Goal: Information Seeking & Learning: Learn about a topic

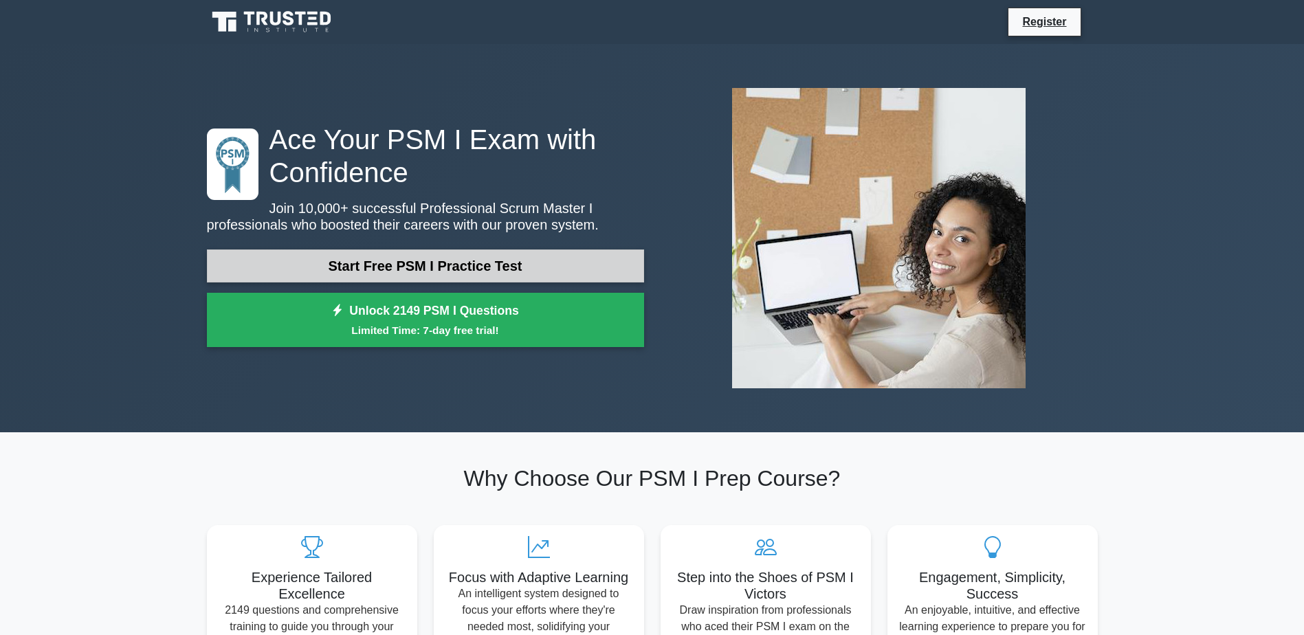
click at [426, 261] on link "Start Free PSM I Practice Test" at bounding box center [425, 266] width 437 height 33
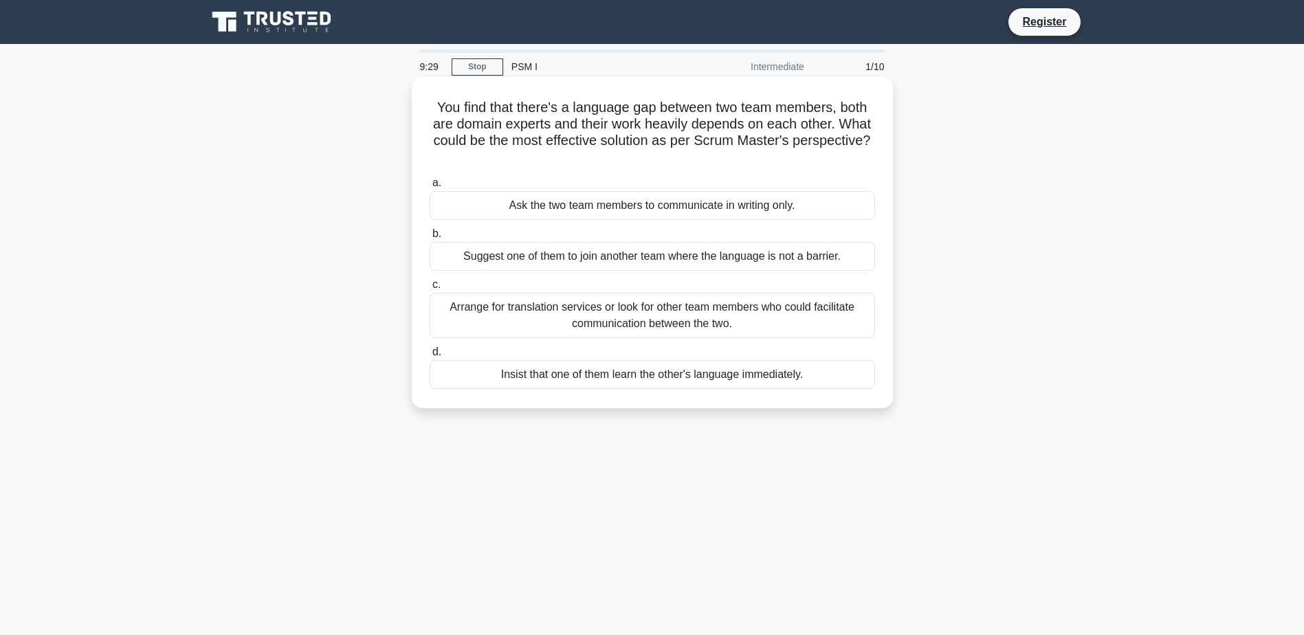
click at [780, 324] on div "Arrange for translation services or look for other team members who could facil…" at bounding box center [652, 315] width 445 height 45
click at [430, 289] on input "c. Arrange for translation services or look for other team members who could fa…" at bounding box center [430, 284] width 0 height 9
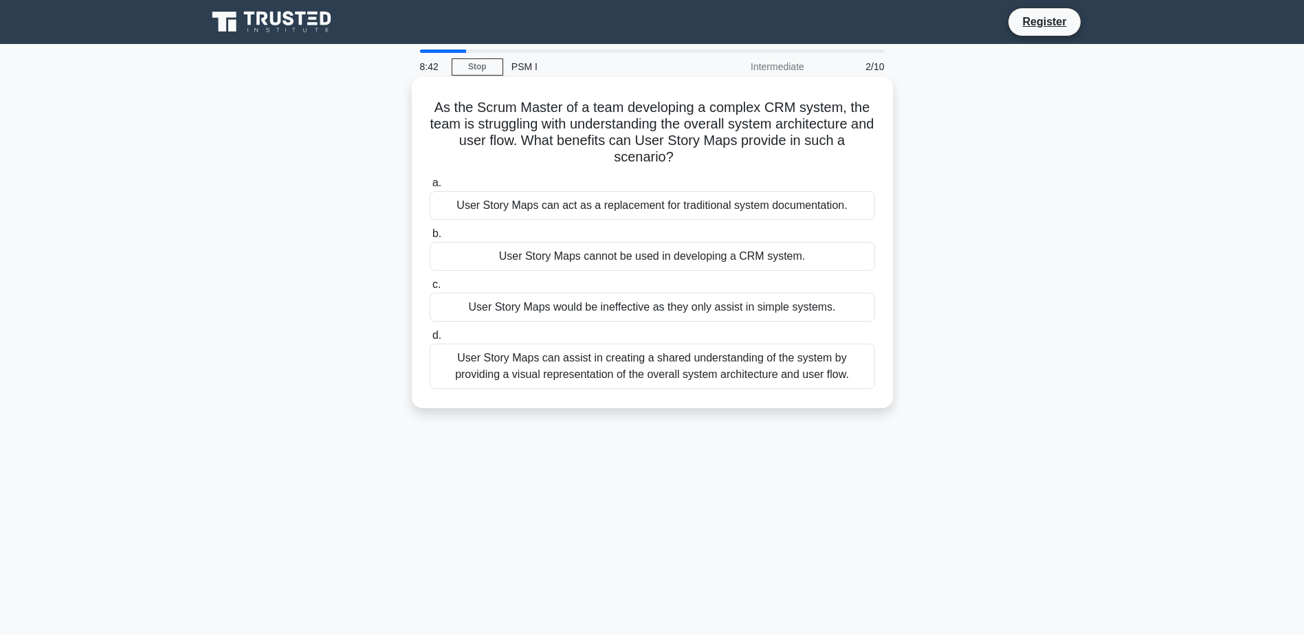
click at [587, 369] on div "User Story Maps can assist in creating a shared understanding of the system by …" at bounding box center [652, 366] width 445 height 45
click at [430, 340] on input "d. User Story Maps can assist in creating a shared understanding of the system …" at bounding box center [430, 335] width 0 height 9
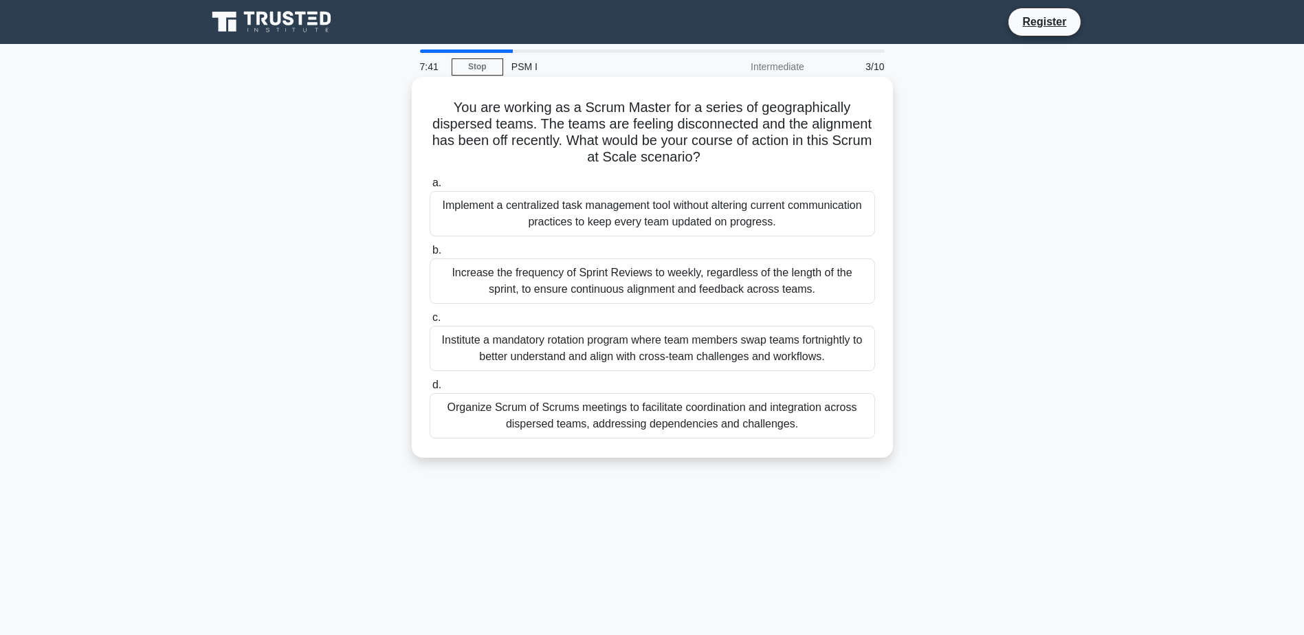
click at [670, 228] on div "Implement a centralized task management tool without altering current communica…" at bounding box center [652, 213] width 445 height 45
click at [430, 188] on input "a. Implement a centralized task management tool without altering current commun…" at bounding box center [430, 183] width 0 height 9
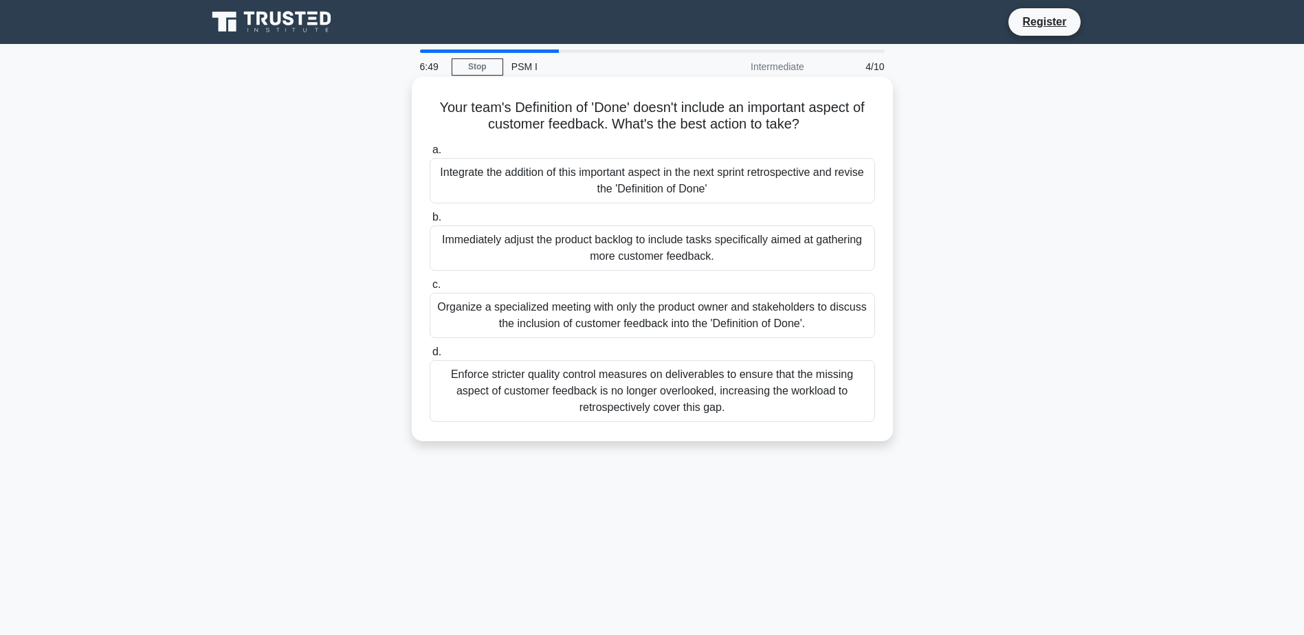
click at [576, 181] on div "Integrate the addition of this important aspect in the next sprint retrospectiv…" at bounding box center [652, 180] width 445 height 45
click at [430, 155] on input "a. Integrate the addition of this important aspect in the next sprint retrospec…" at bounding box center [430, 150] width 0 height 9
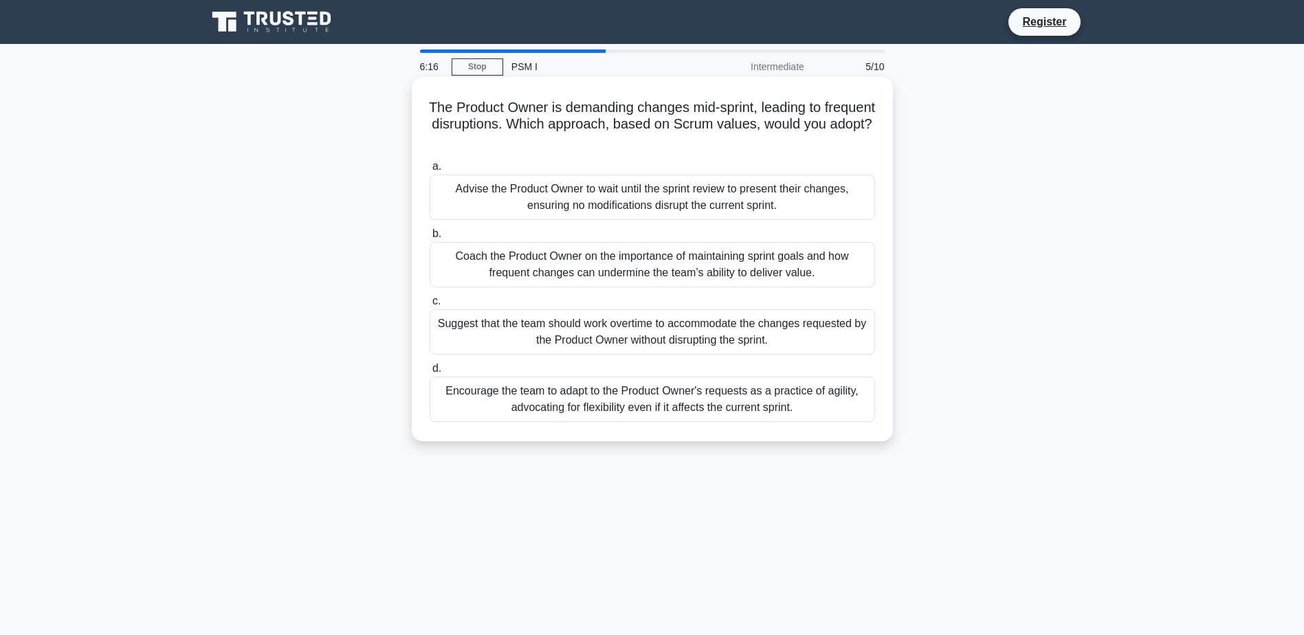
click at [555, 267] on div "Coach the Product Owner on the importance of maintaining sprint goals and how f…" at bounding box center [652, 264] width 445 height 45
click at [430, 239] on input "b. Coach the Product Owner on the importance of maintaining sprint goals and ho…" at bounding box center [430, 234] width 0 height 9
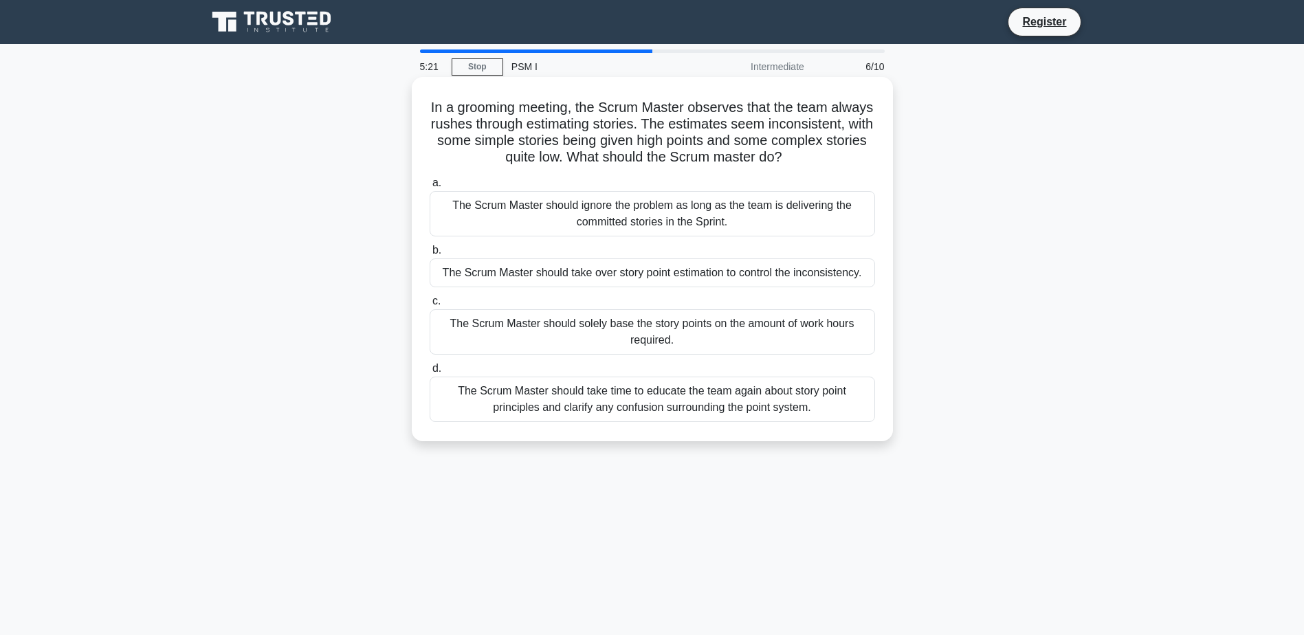
click at [598, 403] on div "The Scrum Master should take time to educate the team again about story point p…" at bounding box center [652, 399] width 445 height 45
click at [430, 373] on input "d. The Scrum Master should take time to educate the team again about story poin…" at bounding box center [430, 368] width 0 height 9
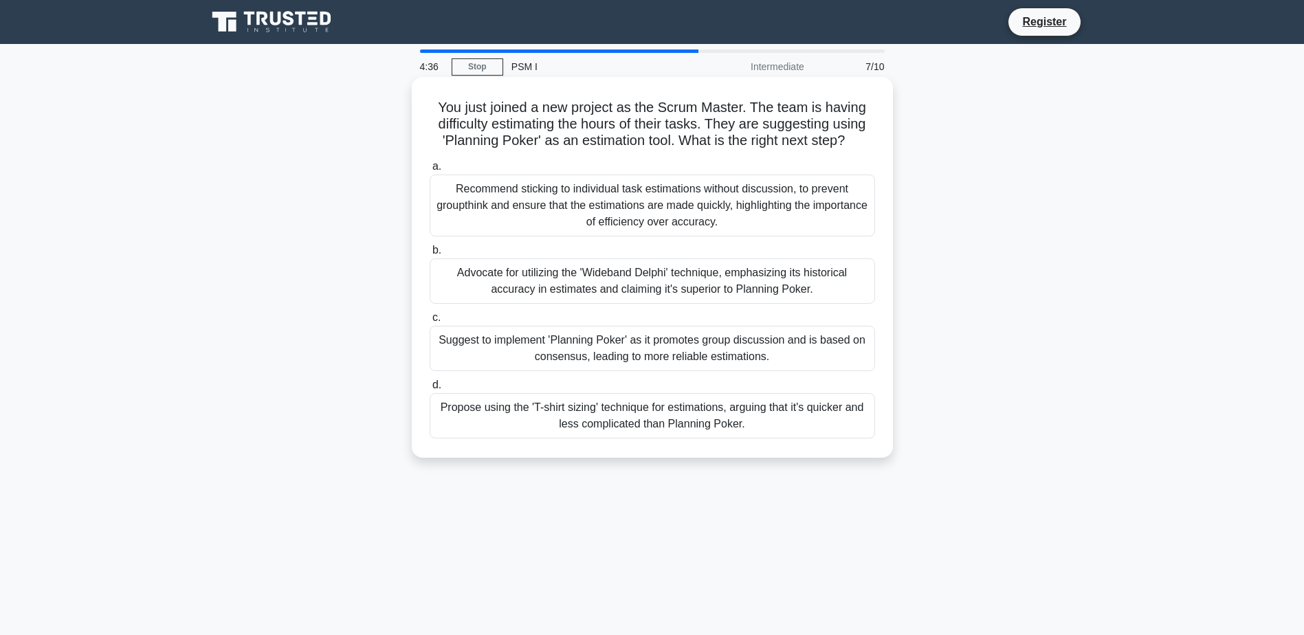
click at [603, 356] on div "Suggest to implement 'Planning Poker' as it promotes group discussion and is ba…" at bounding box center [652, 348] width 445 height 45
click at [430, 322] on input "c. Suggest to implement 'Planning Poker' as it promotes group discussion and is…" at bounding box center [430, 317] width 0 height 9
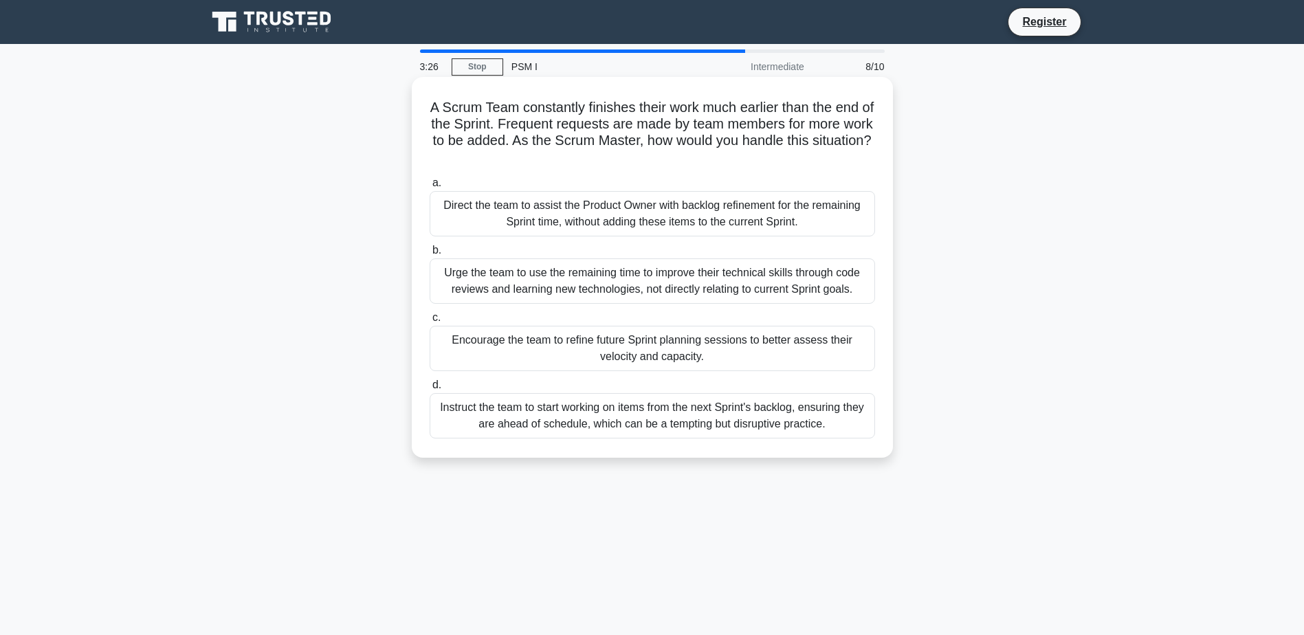
click at [672, 415] on div "Instruct the team to start working on items from the next Sprint's backlog, ens…" at bounding box center [652, 415] width 445 height 45
click at [430, 390] on input "d. Instruct the team to start working on items from the next Sprint's backlog, …" at bounding box center [430, 385] width 0 height 9
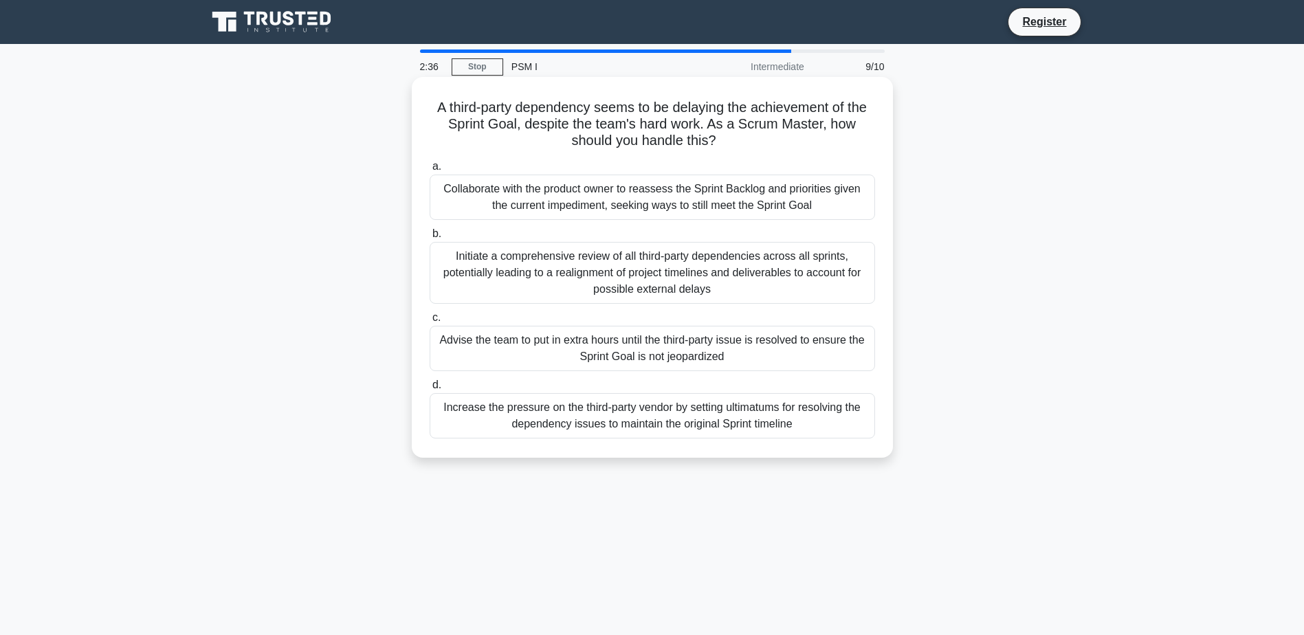
click at [582, 206] on div "Collaborate with the product owner to reassess the Sprint Backlog and prioritie…" at bounding box center [652, 197] width 445 height 45
click at [430, 171] on input "a. Collaborate with the product owner to reassess the Sprint Backlog and priori…" at bounding box center [430, 166] width 0 height 9
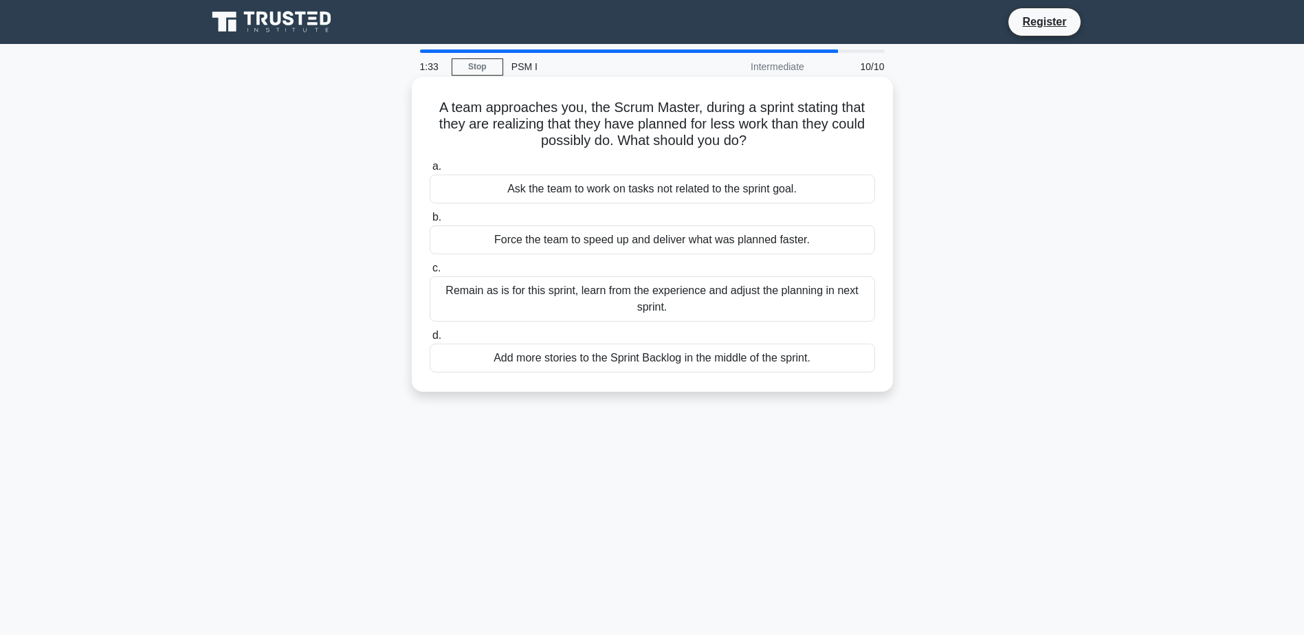
click at [560, 299] on div "Remain as is for this sprint, learn from the experience and adjust the planning…" at bounding box center [652, 298] width 445 height 45
click at [430, 273] on input "c. Remain as is for this sprint, learn from the experience and adjust the plann…" at bounding box center [430, 268] width 0 height 9
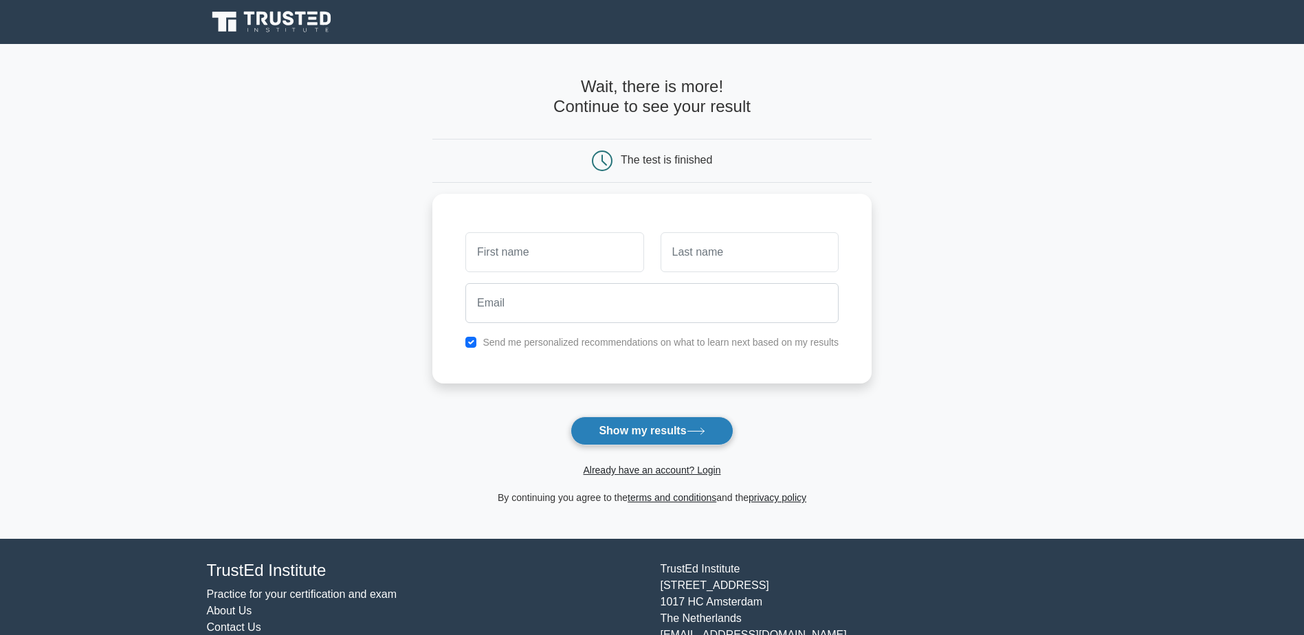
click at [617, 430] on button "Show my results" at bounding box center [652, 431] width 162 height 29
click at [521, 255] on input "text" at bounding box center [554, 249] width 178 height 40
type input "javier"
click at [709, 249] on input "text" at bounding box center [750, 249] width 178 height 40
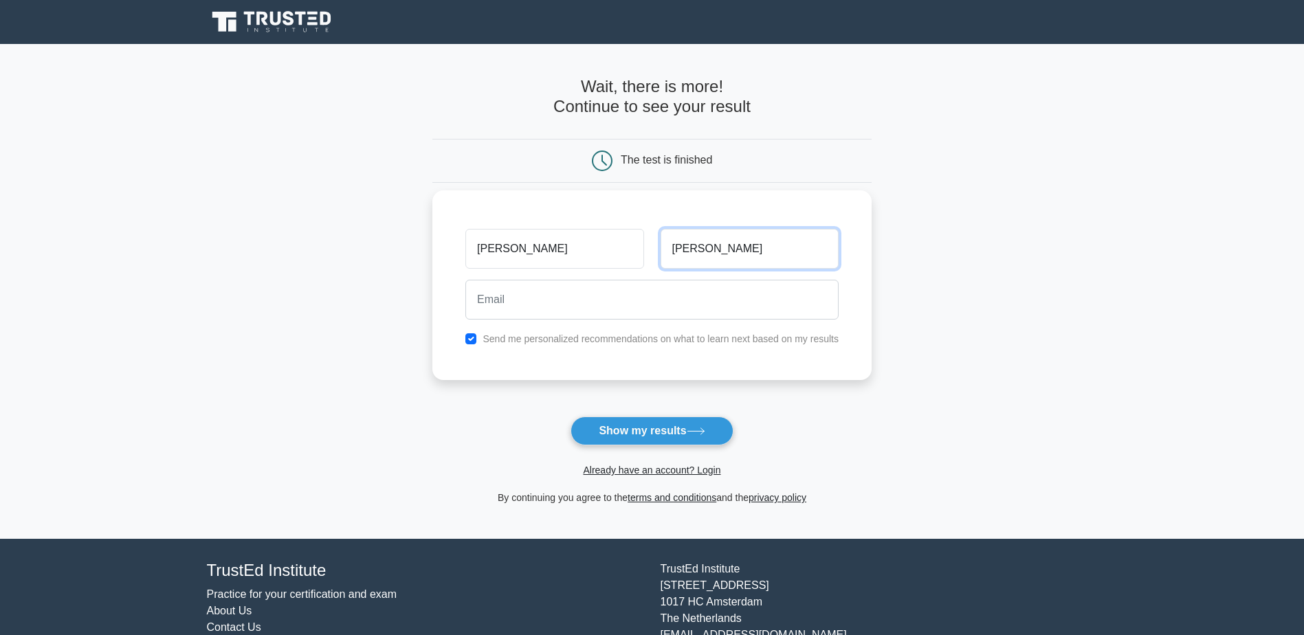
type input "gomez"
click at [517, 305] on input "email" at bounding box center [651, 300] width 373 height 40
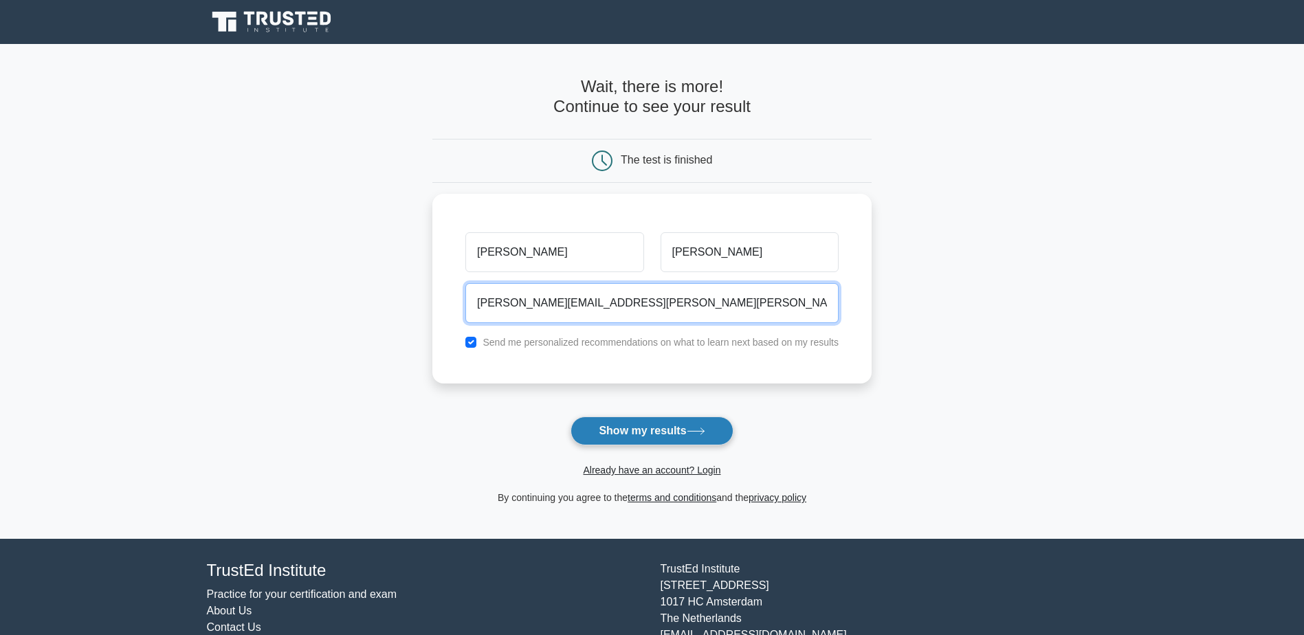
type input "javier.gomez.rojo@gmail.com"
click at [617, 431] on button "Show my results" at bounding box center [652, 431] width 162 height 29
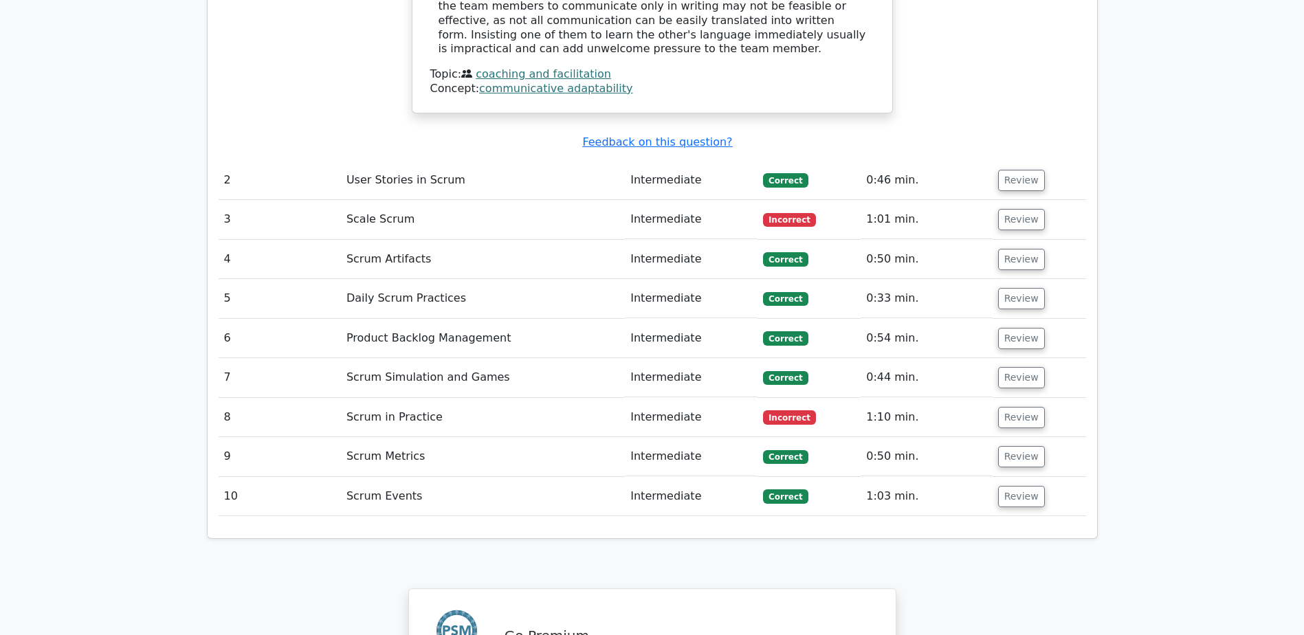
scroll to position [1809, 0]
click at [1017, 407] on button "Review" at bounding box center [1021, 417] width 47 height 21
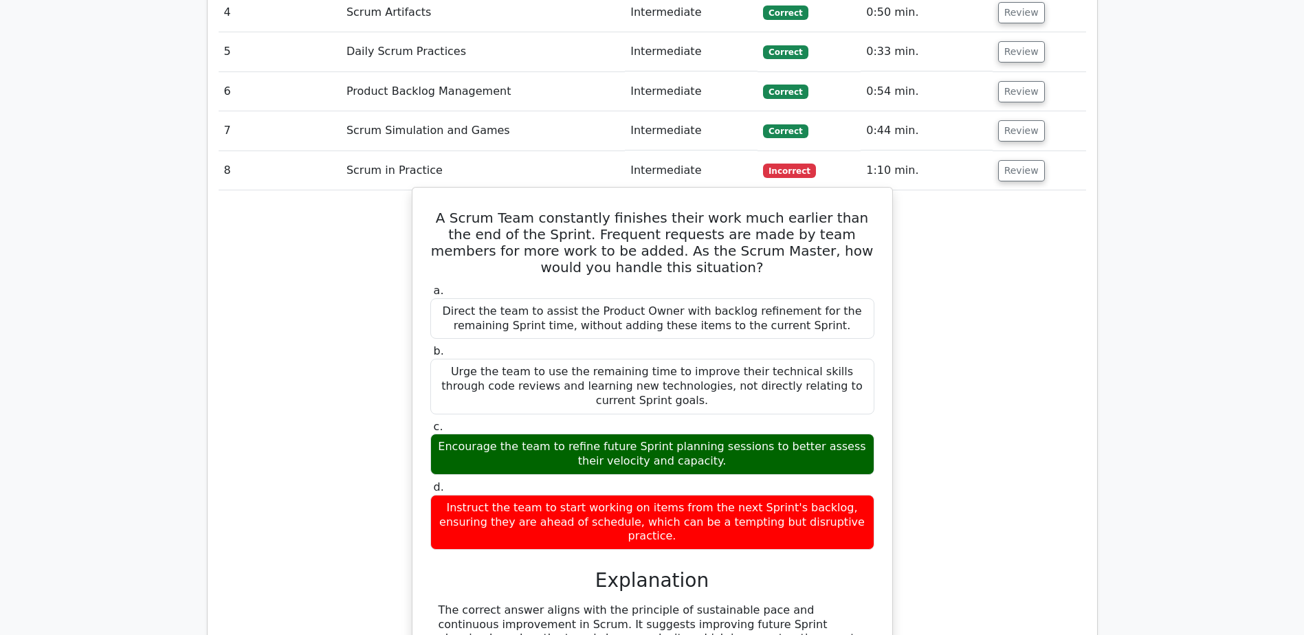
scroll to position [2056, 0]
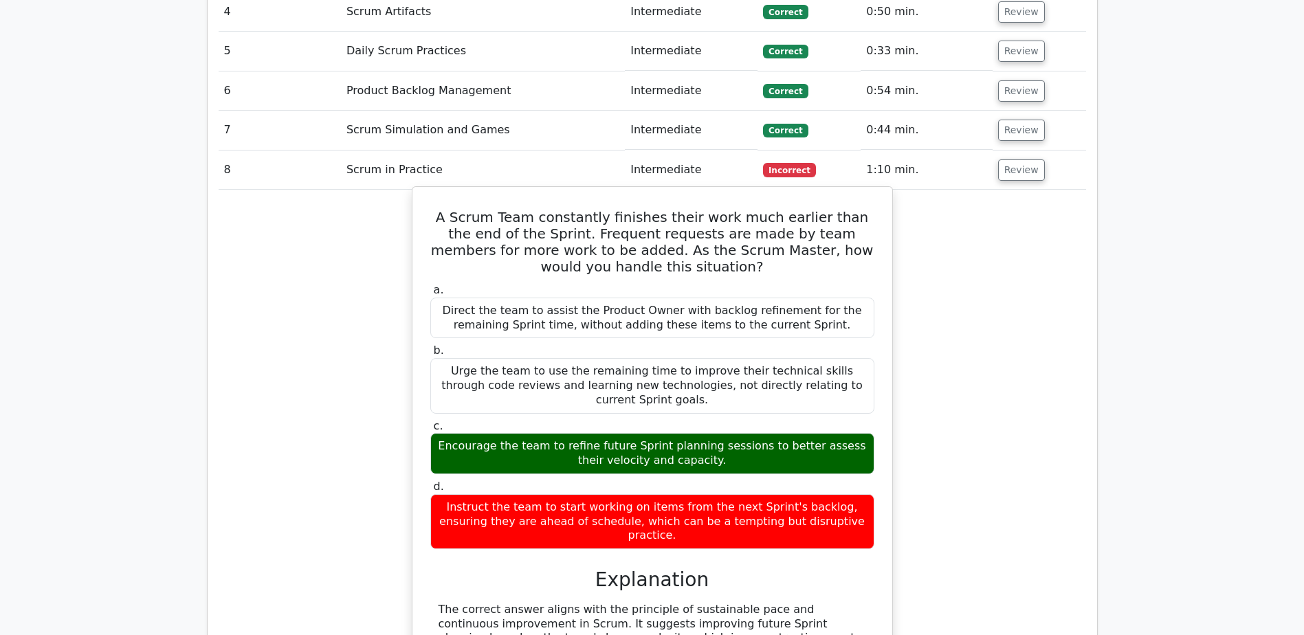
drag, startPoint x: 467, startPoint y: 354, endPoint x: 632, endPoint y: 357, distance: 165.0
click at [632, 433] on div "Encourage the team to refine future Sprint planning sessions to better assess t…" at bounding box center [652, 453] width 444 height 41
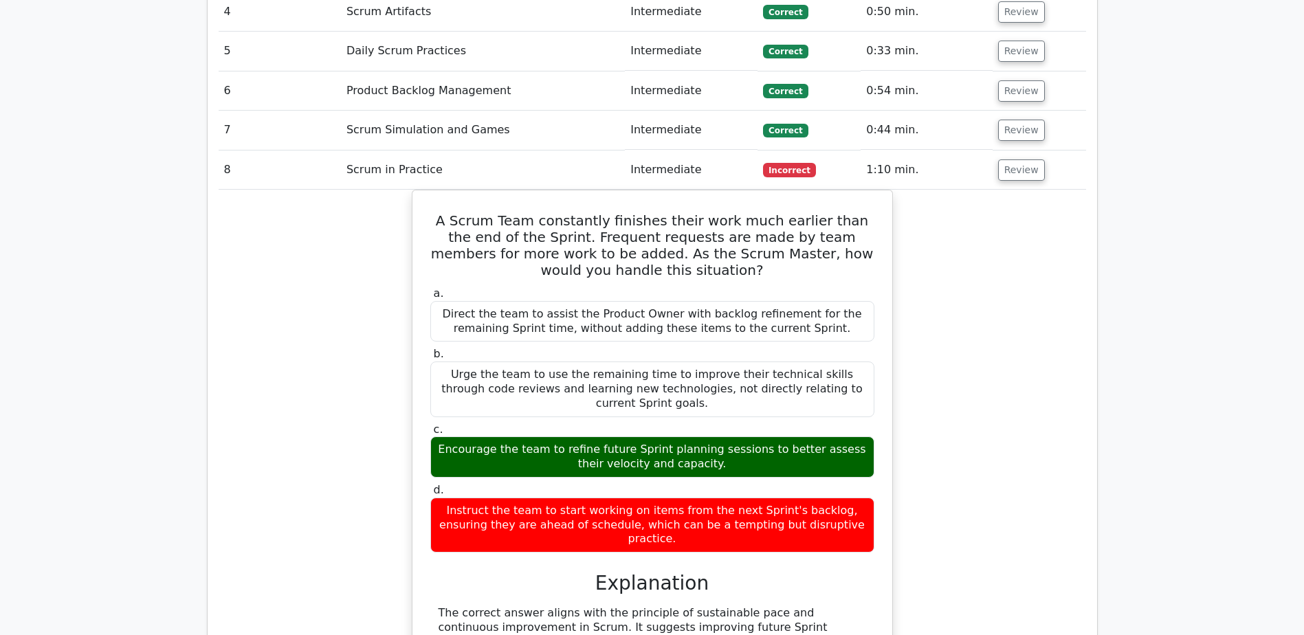
click at [1009, 320] on div "A Scrum Team constantly finishes their work much earlier than the end of the Sp…" at bounding box center [653, 506] width 868 height 632
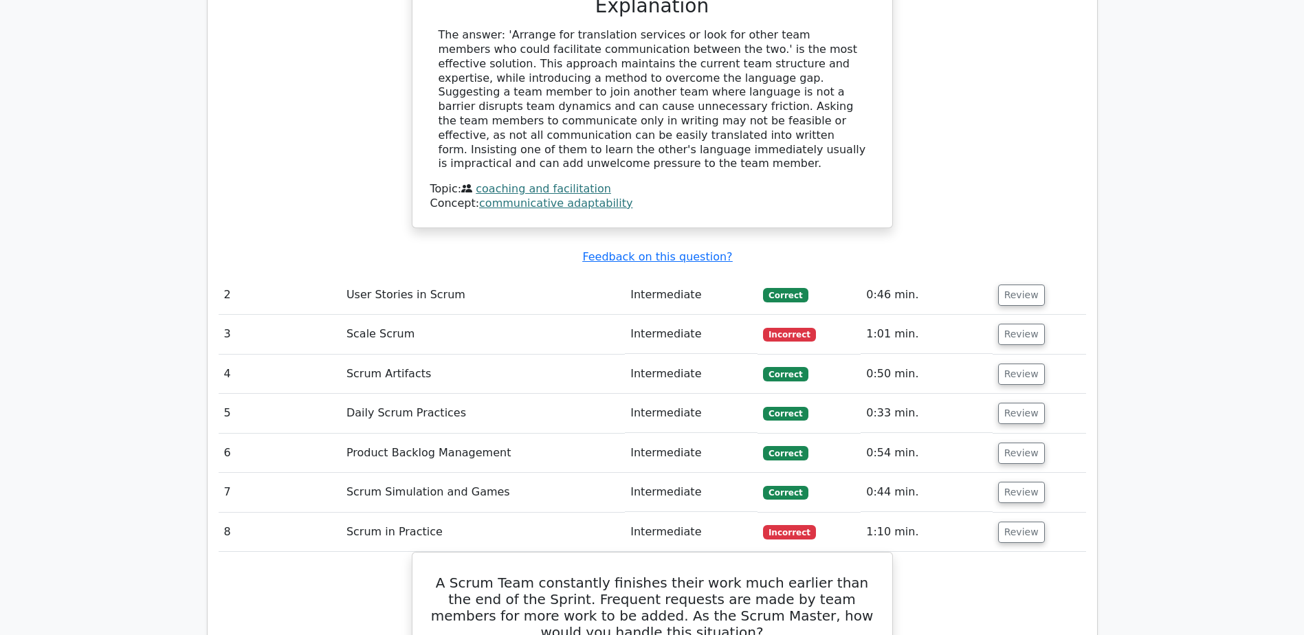
scroll to position [1644, 0]
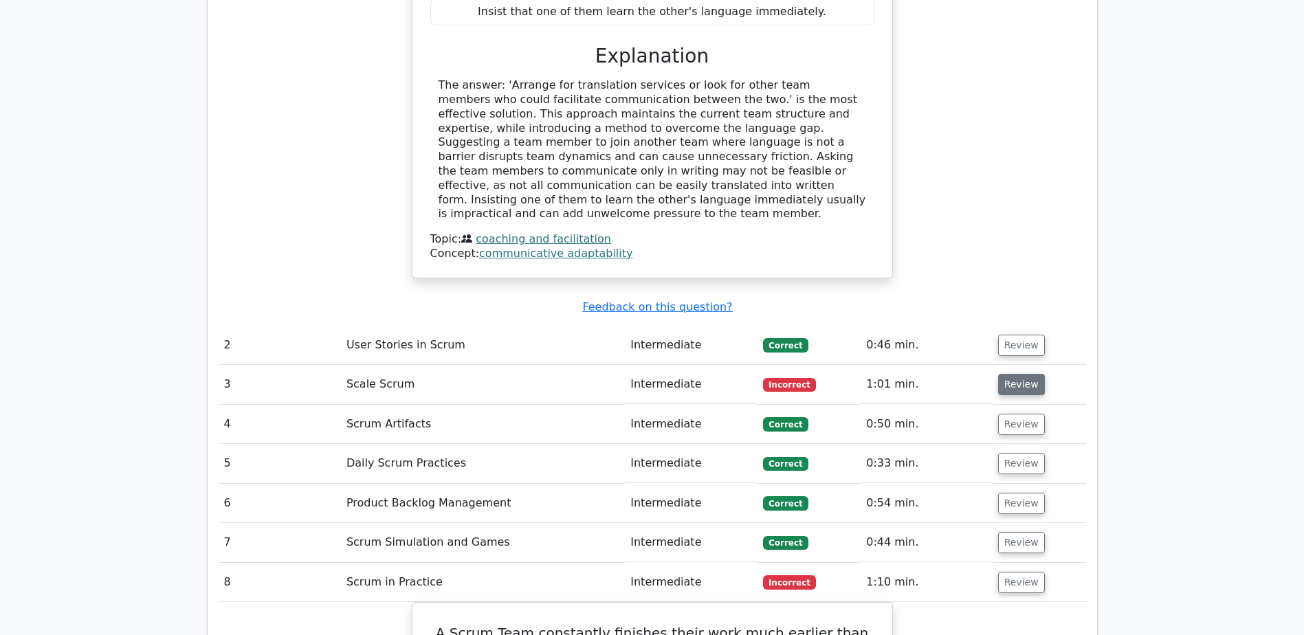
click at [1014, 374] on button "Review" at bounding box center [1021, 384] width 47 height 21
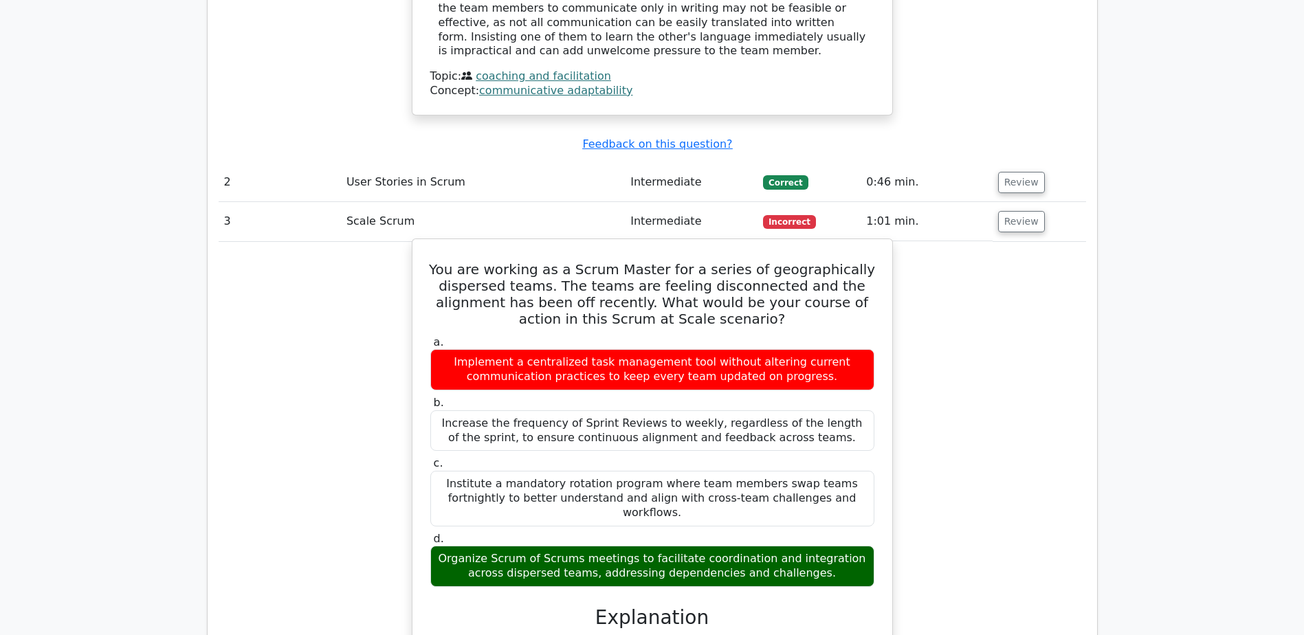
scroll to position [1836, 0]
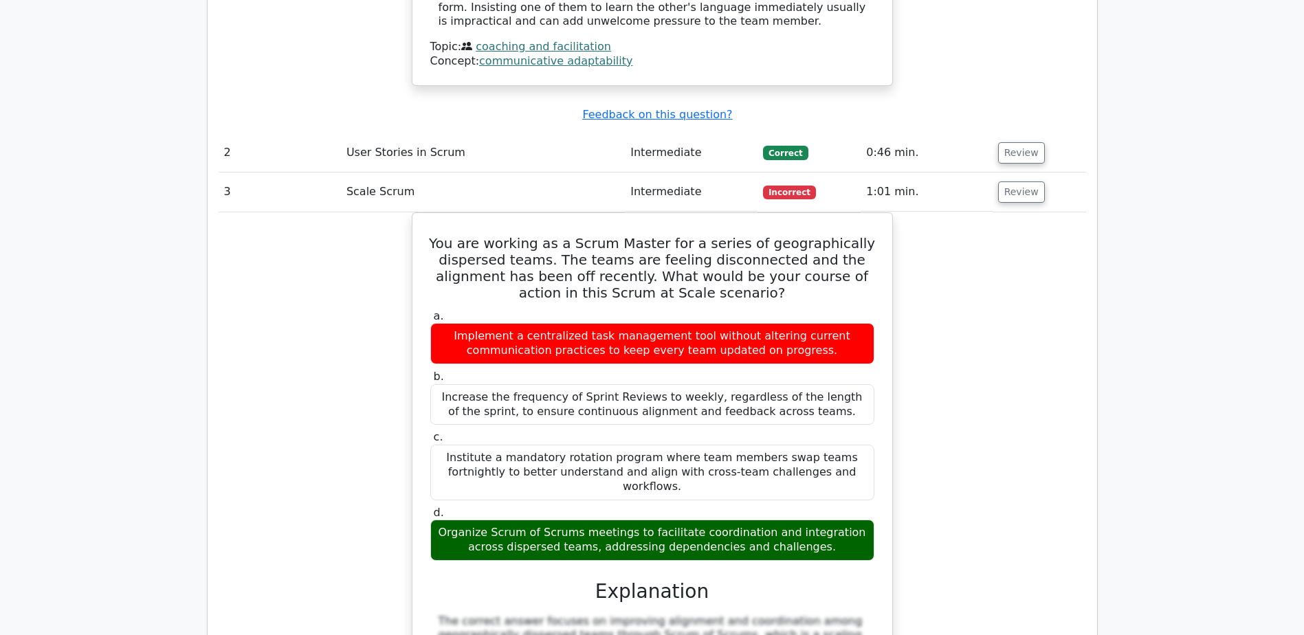
click at [373, 456] on div "You are working as a Scrum Master for a series of geographically dispersed team…" at bounding box center [653, 526] width 868 height 628
click at [371, 456] on div "You are working as a Scrum Master for a series of geographically dispersed team…" at bounding box center [653, 526] width 868 height 628
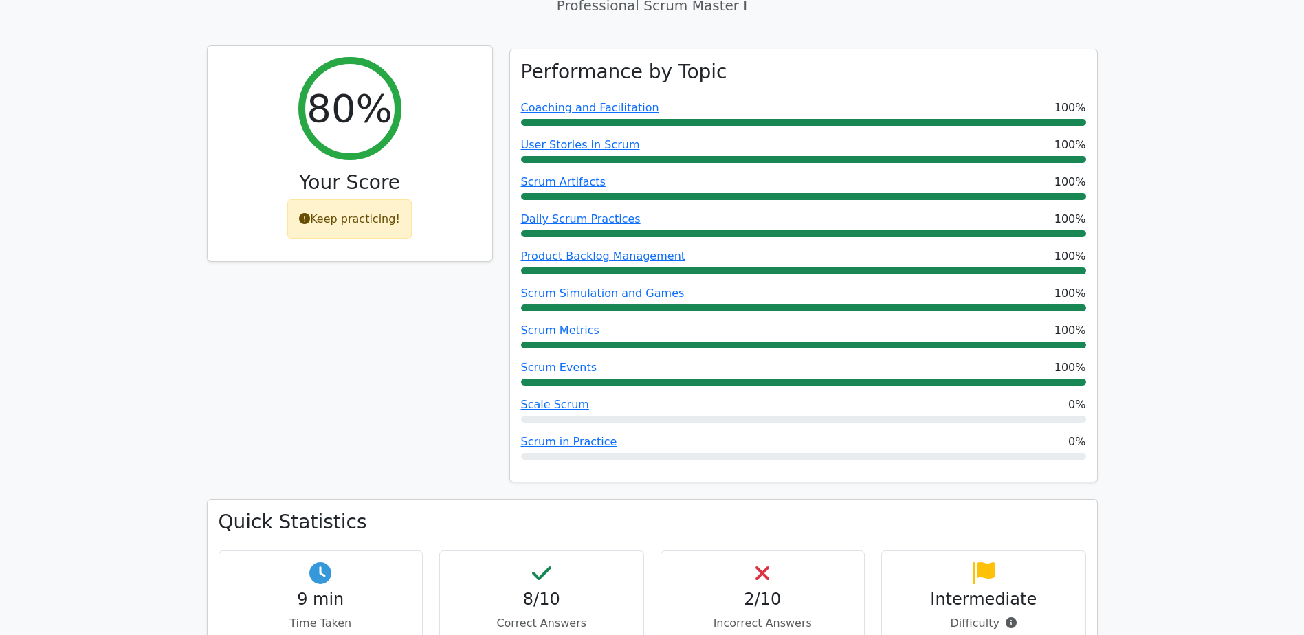
scroll to position [516, 0]
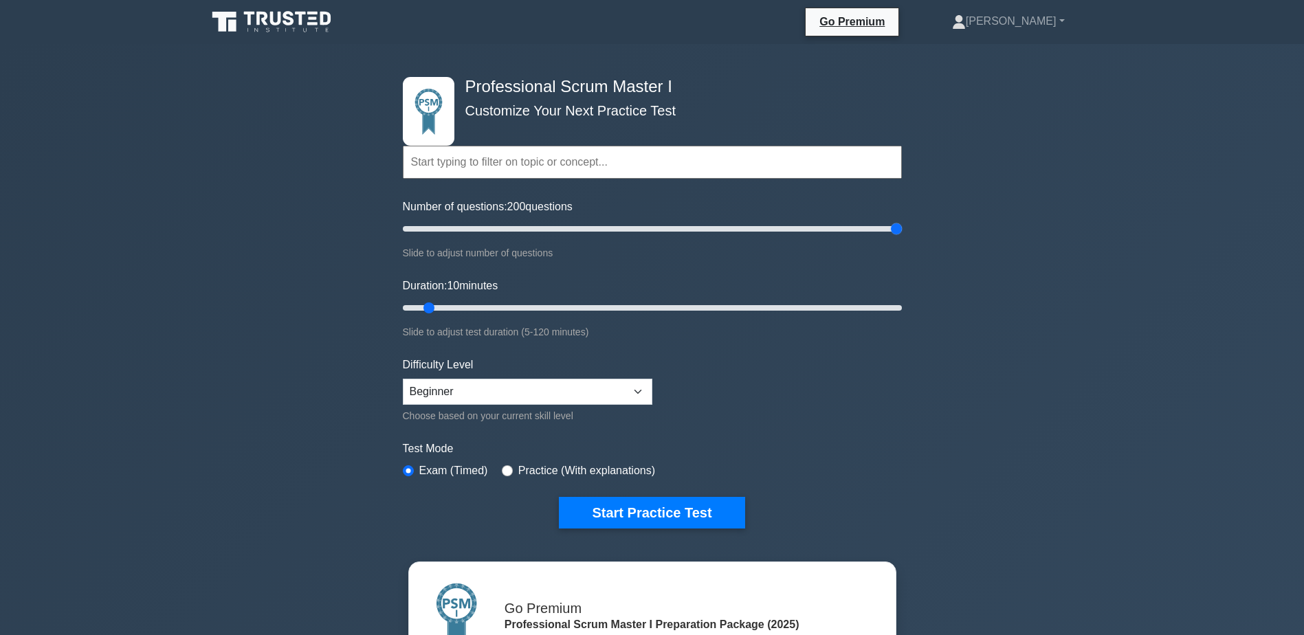
drag, startPoint x: 419, startPoint y: 226, endPoint x: 919, endPoint y: 243, distance: 500.1
type input "200"
click at [902, 237] on input "Number of questions: 200 questions" at bounding box center [652, 229] width 499 height 16
drag, startPoint x: 430, startPoint y: 305, endPoint x: 909, endPoint y: 302, distance: 478.5
type input "120"
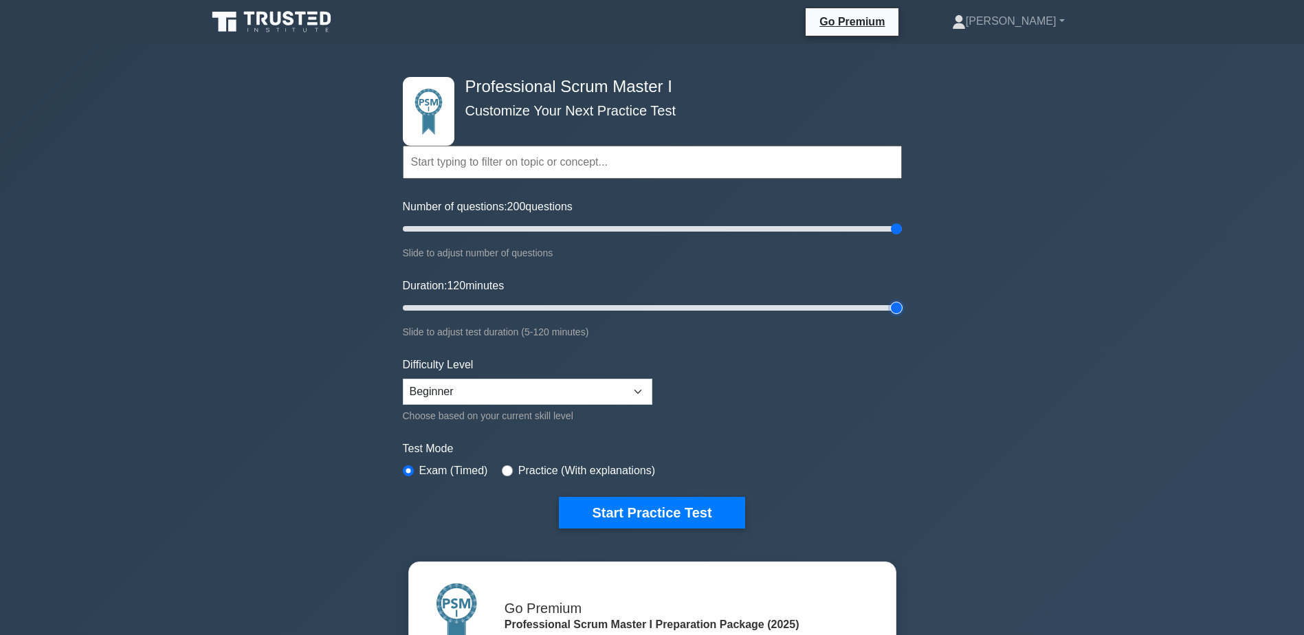
click at [902, 302] on input "Duration: 120 minutes" at bounding box center [652, 308] width 499 height 16
click at [610, 386] on select "Beginner Intermediate Expert" at bounding box center [528, 392] width 250 height 26
click at [745, 373] on form "Topics Scrum Framework Fundamentals Scrum Artifacts Scrum Events Scrum Roles Sc…" at bounding box center [652, 310] width 499 height 434
click at [503, 466] on input "radio" at bounding box center [507, 470] width 11 height 11
radio input "true"
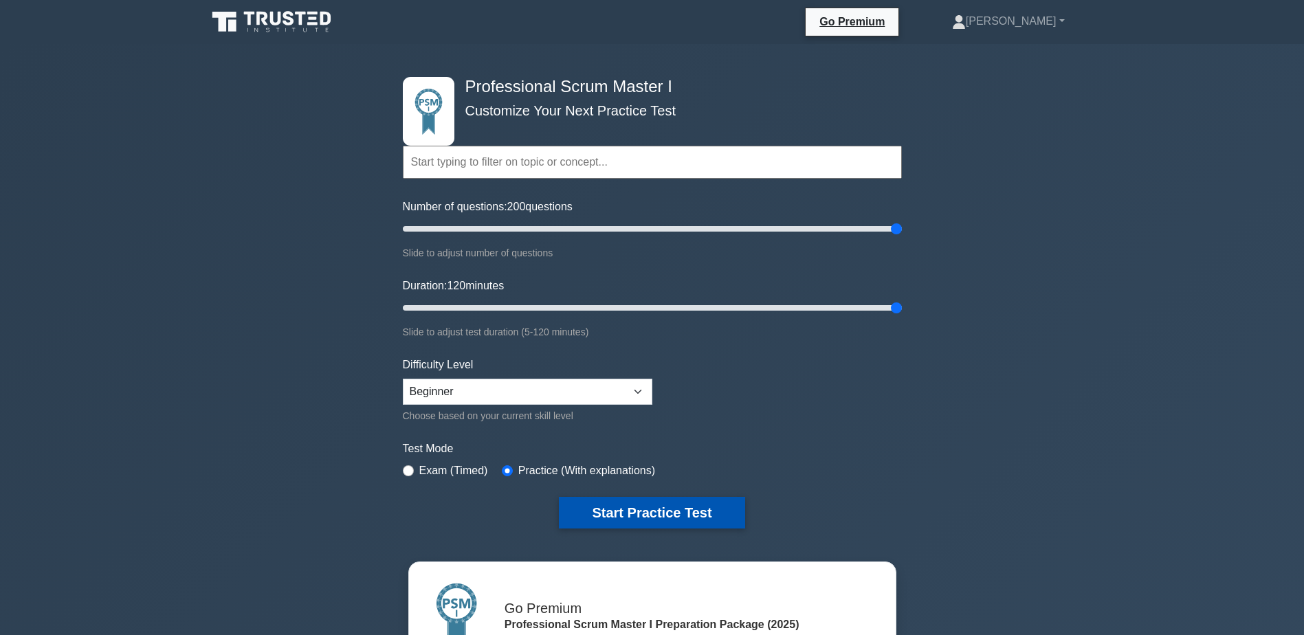
click at [601, 514] on button "Start Practice Test" at bounding box center [652, 513] width 186 height 32
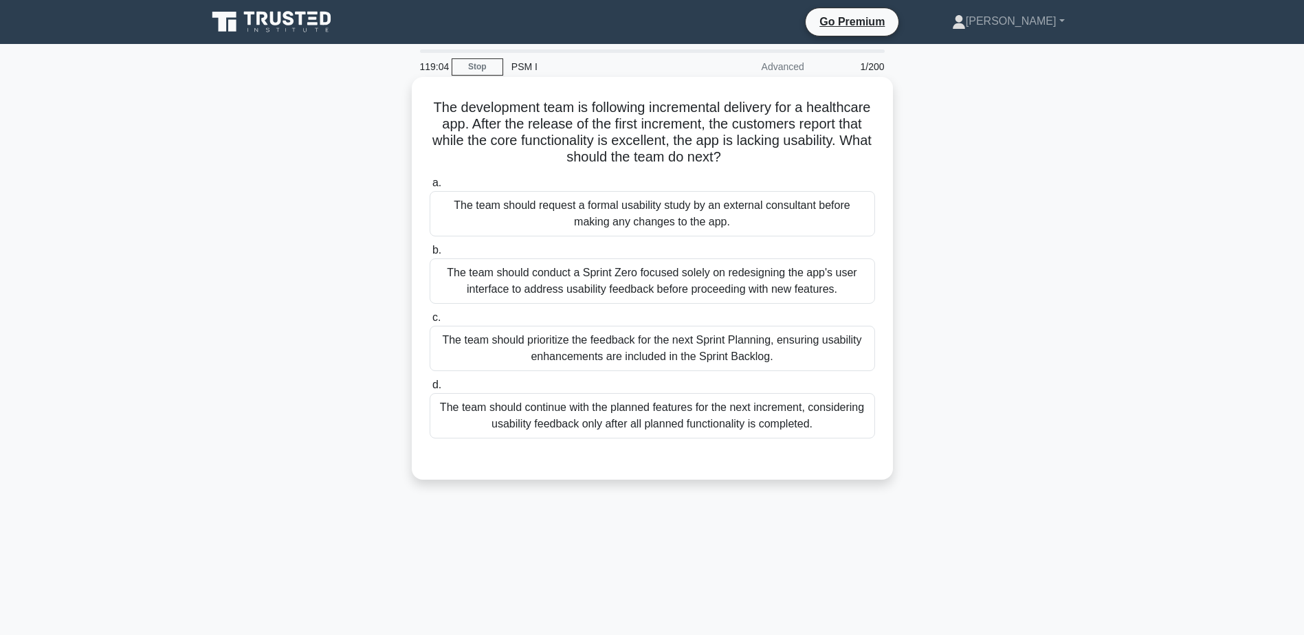
click at [648, 356] on div "The team should prioritize the feedback for the next Sprint Planning, ensuring …" at bounding box center [652, 348] width 445 height 45
click at [430, 322] on input "c. The team should prioritize the feedback for the next Sprint Planning, ensuri…" at bounding box center [430, 317] width 0 height 9
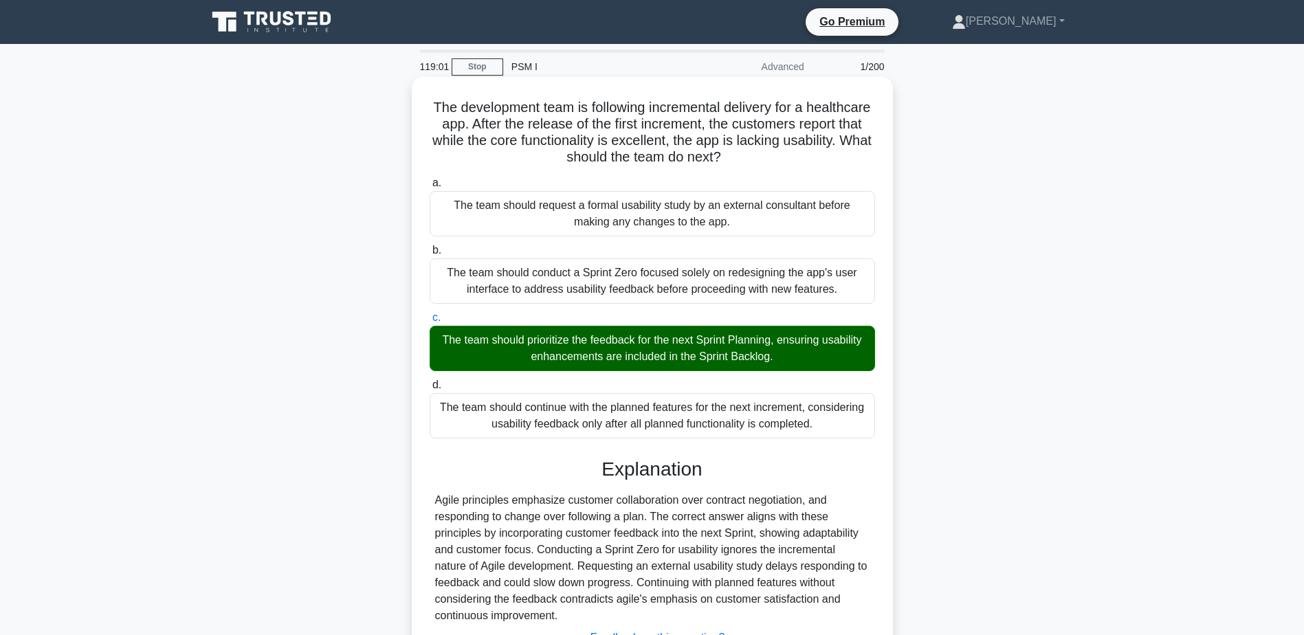
click at [439, 470] on h3 "Explanation" at bounding box center [652, 469] width 429 height 23
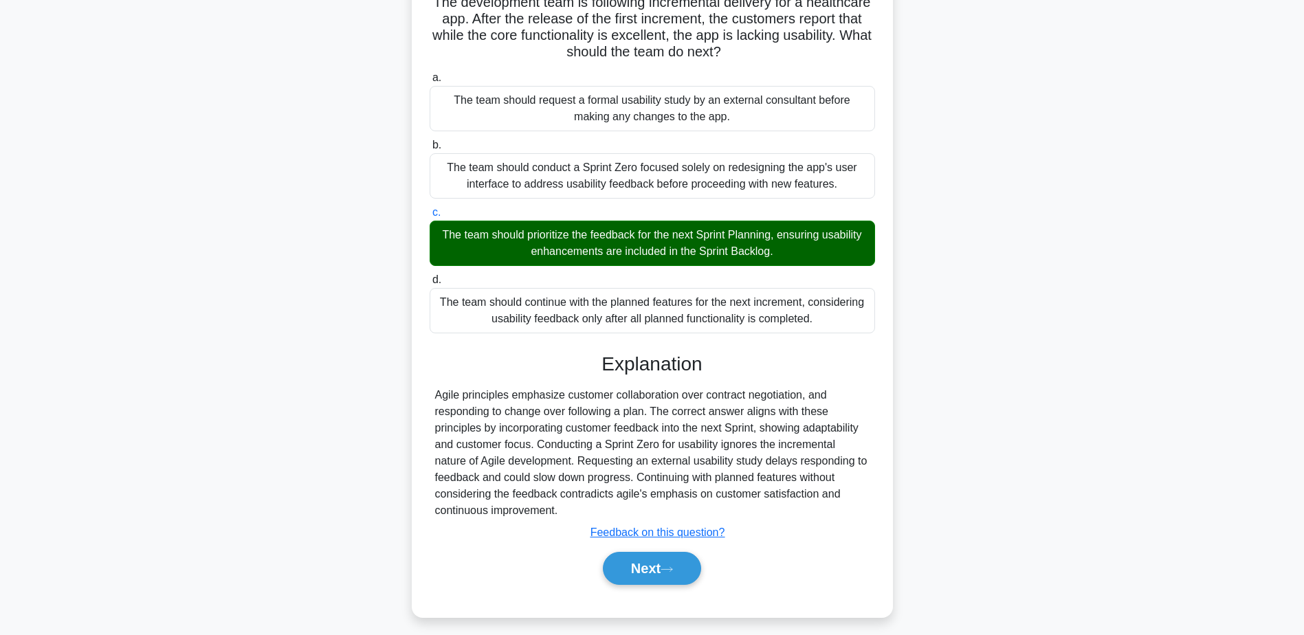
scroll to position [114, 0]
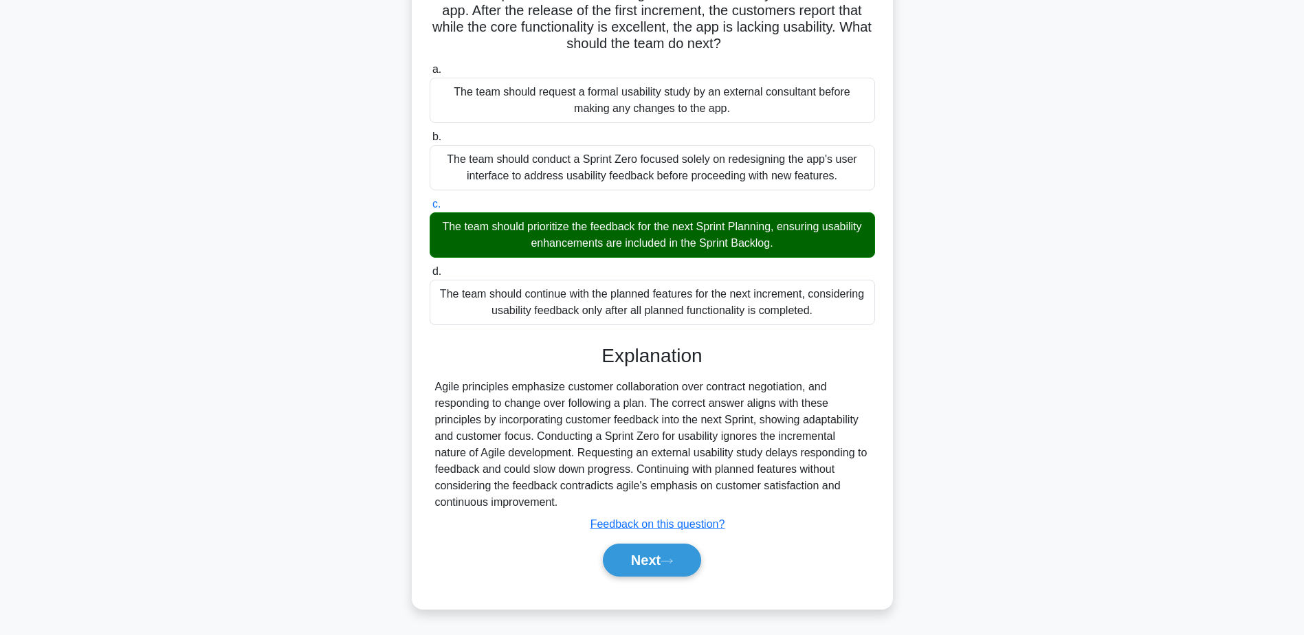
click at [471, 311] on div "The team should continue with the planned features for the next increment, cons…" at bounding box center [652, 302] width 445 height 45
click at [430, 276] on input "d. The team should continue with the planned features for the next increment, c…" at bounding box center [430, 271] width 0 height 9
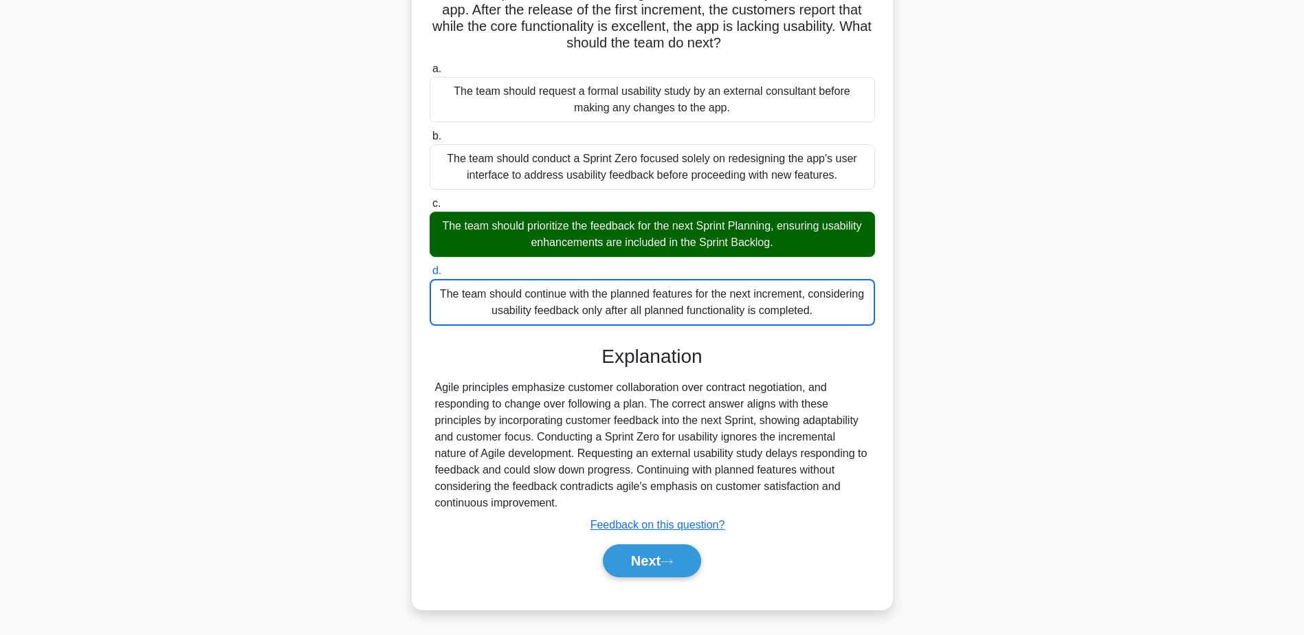
click at [515, 230] on div "The team should prioritize the feedback for the next Sprint Planning, ensuring …" at bounding box center [652, 234] width 445 height 45
click at [430, 208] on input "c. The team should prioritize the feedback for the next Sprint Planning, ensuri…" at bounding box center [430, 203] width 0 height 9
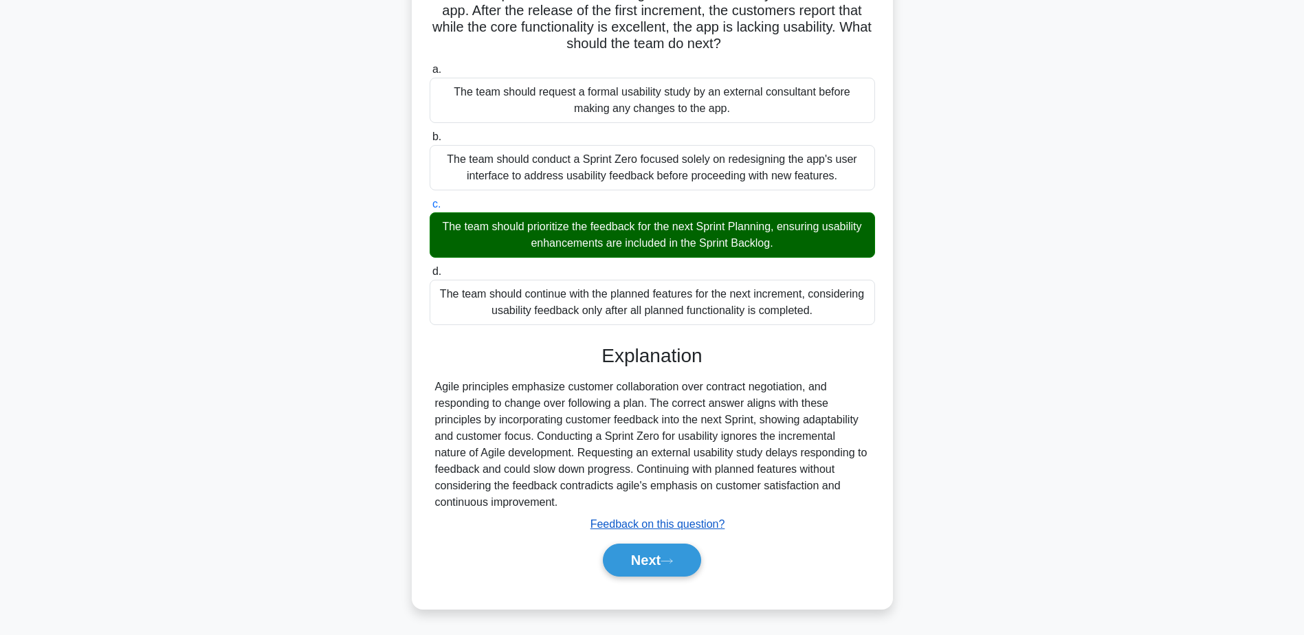
click at [642, 525] on u "Feedback on this question?" at bounding box center [658, 524] width 135 height 12
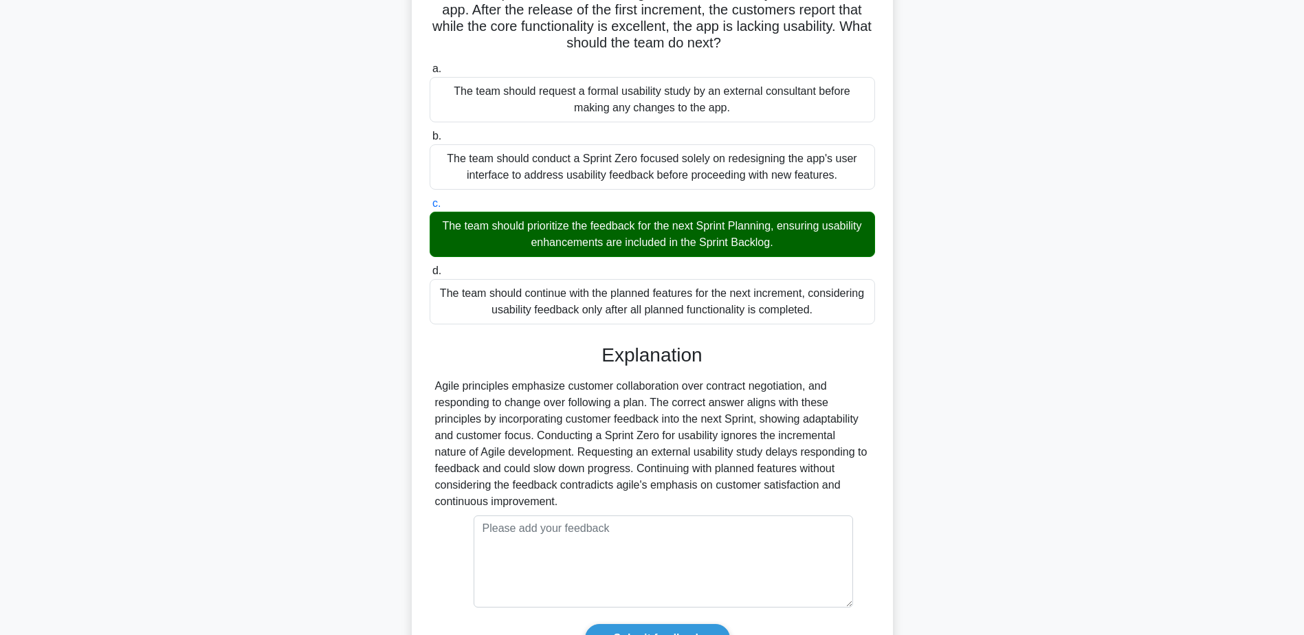
click at [607, 481] on div "Agile principles emphasize customer collaboration over contract negotiation, an…" at bounding box center [652, 444] width 434 height 132
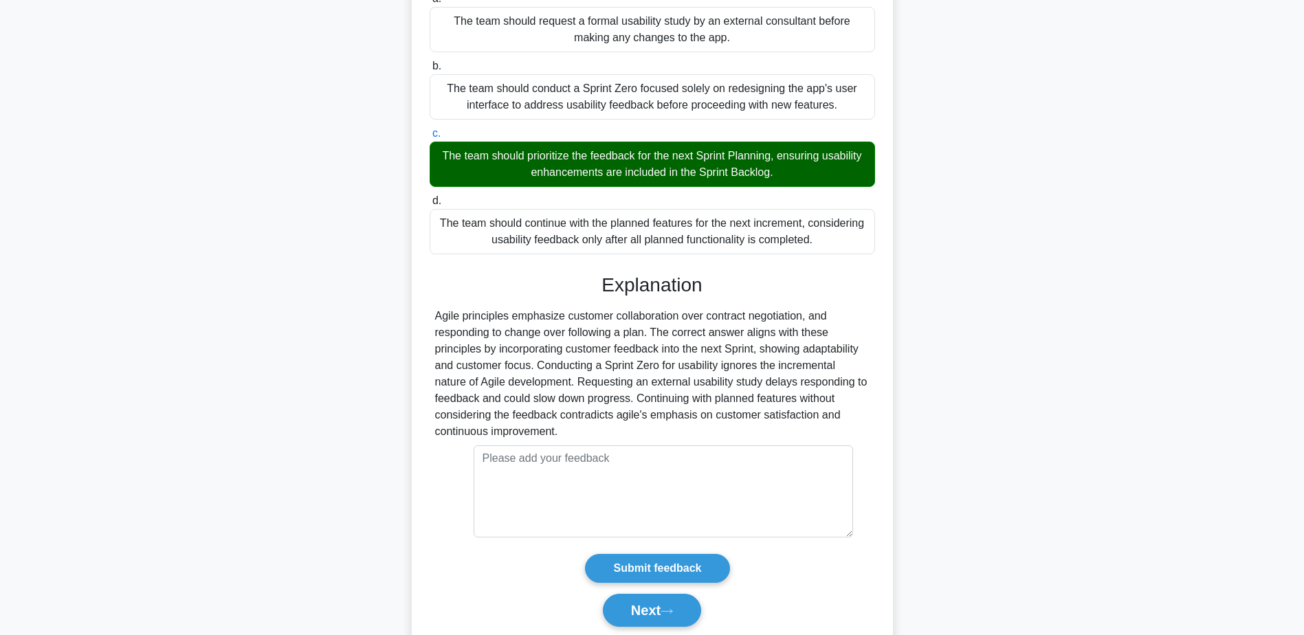
scroll to position [224, 0]
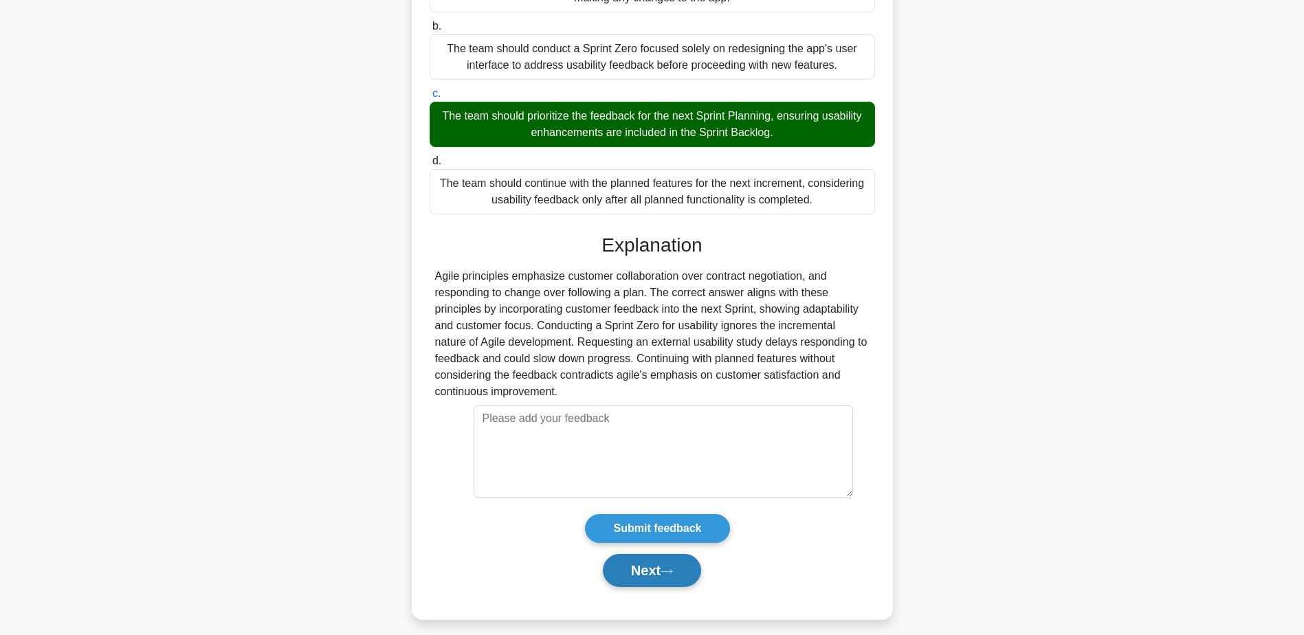
click at [632, 562] on button "Next" at bounding box center [652, 570] width 98 height 33
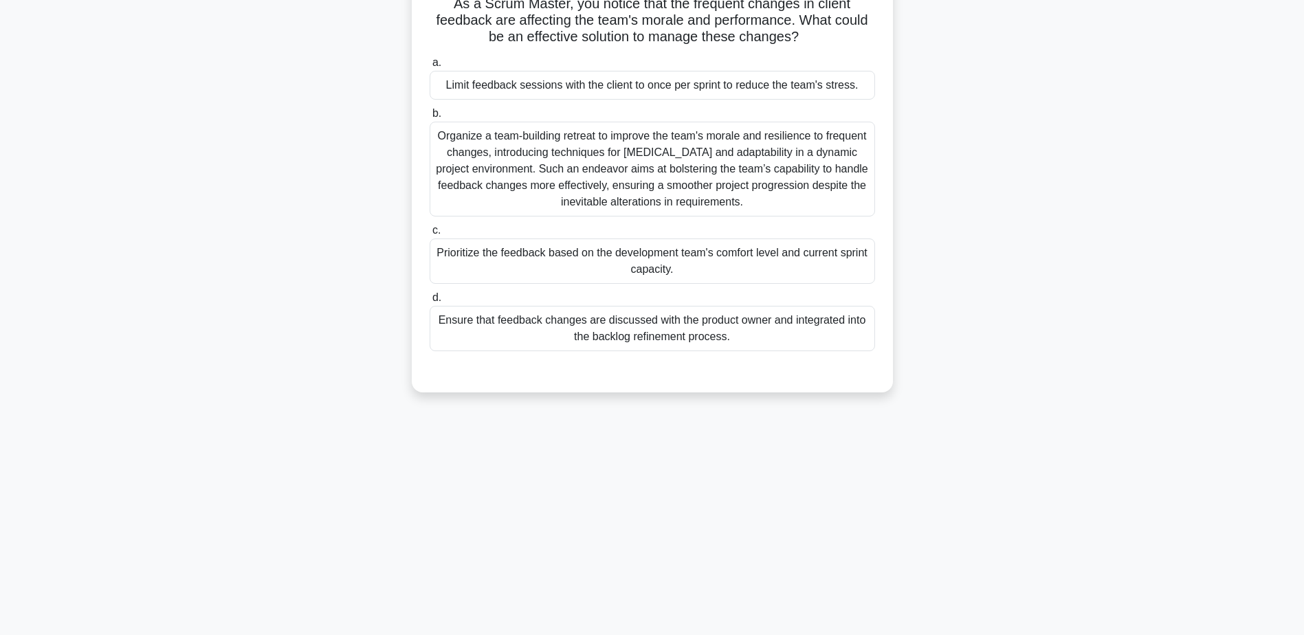
scroll to position [107, 0]
click at [517, 455] on div "118:16 Stop PSM I Advanced 2/200 As a Scrum Master, you notice that the frequen…" at bounding box center [652, 285] width 907 height 687
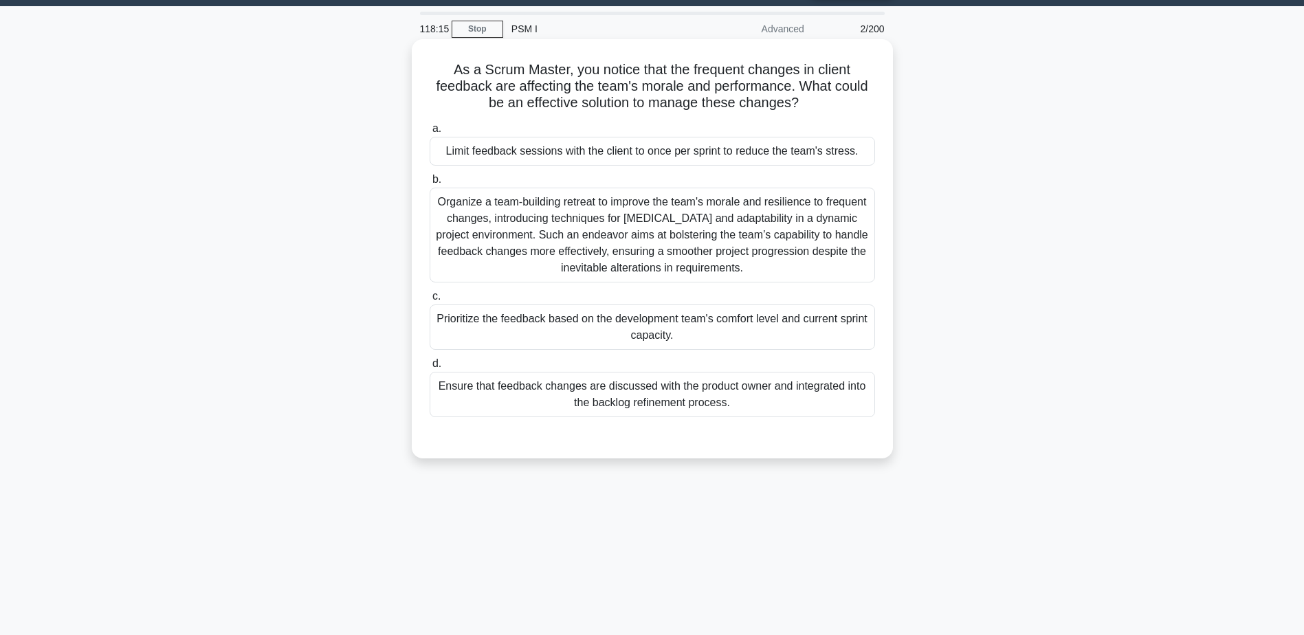
scroll to position [0, 0]
